Goal: Task Accomplishment & Management: Manage account settings

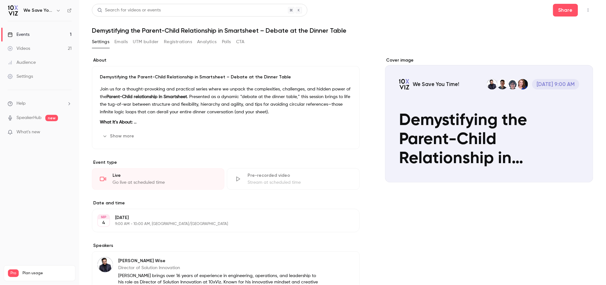
click at [28, 34] on div "Events" at bounding box center [19, 34] width 22 height 6
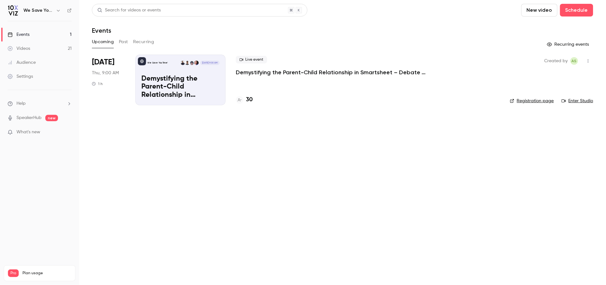
click at [237, 156] on main "Search for videos or events New video Schedule Events Upcoming Past Recurring R…" at bounding box center [342, 142] width 527 height 285
click at [265, 70] on p "Demystifying the Parent-Child Relationship in Smartsheet – Debate at the Dinner…" at bounding box center [331, 72] width 190 height 8
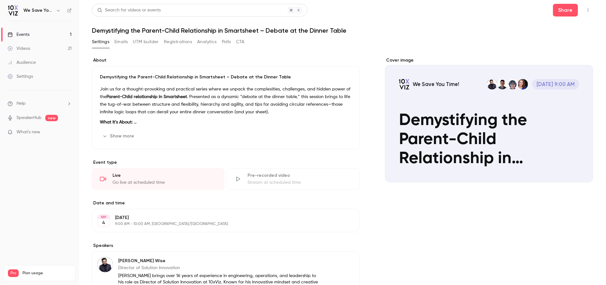
click at [175, 41] on button "Registrations" at bounding box center [178, 42] width 28 height 10
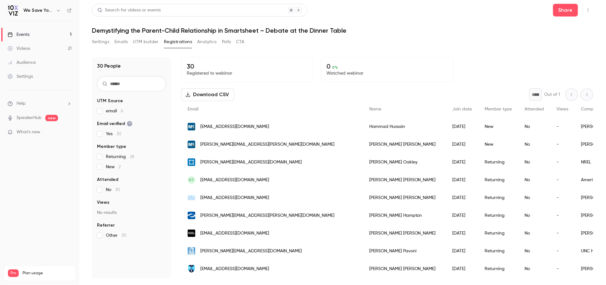
click at [27, 36] on div "Events" at bounding box center [19, 34] width 22 height 6
